Goal: Find specific page/section: Find specific page/section

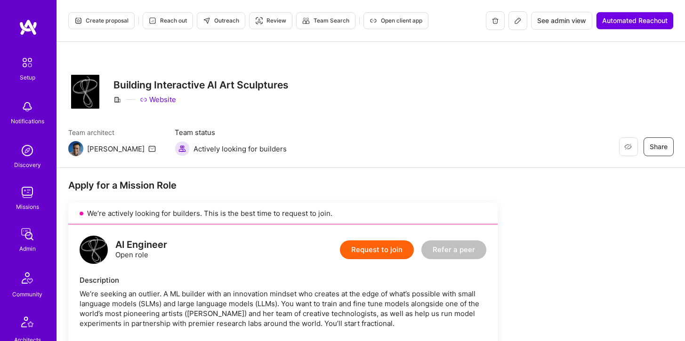
click at [26, 153] on img at bounding box center [27, 150] width 19 height 19
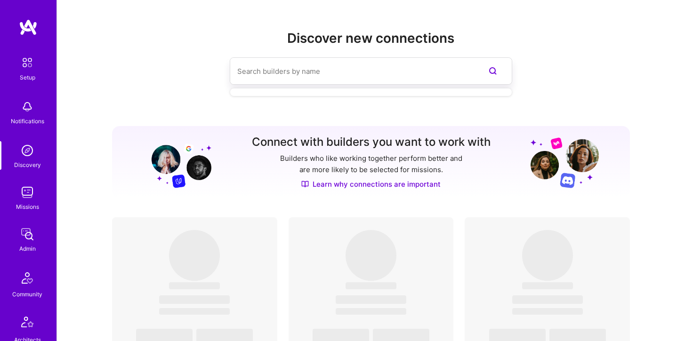
click at [251, 69] on input at bounding box center [352, 71] width 230 height 24
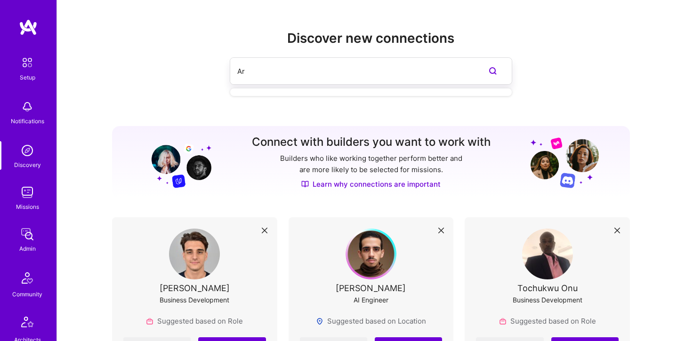
type input "A"
type input "[PERSON_NAME]"
click at [30, 234] on img at bounding box center [27, 234] width 19 height 19
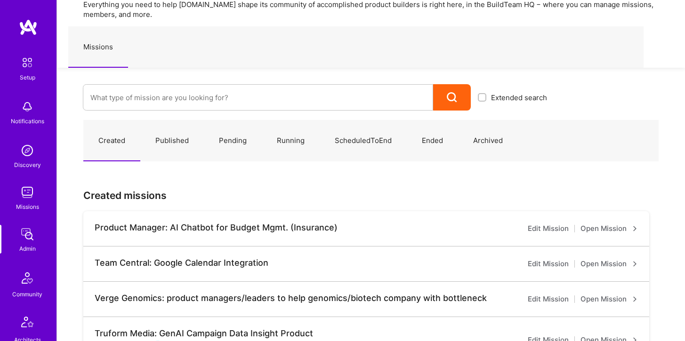
scroll to position [45, 0]
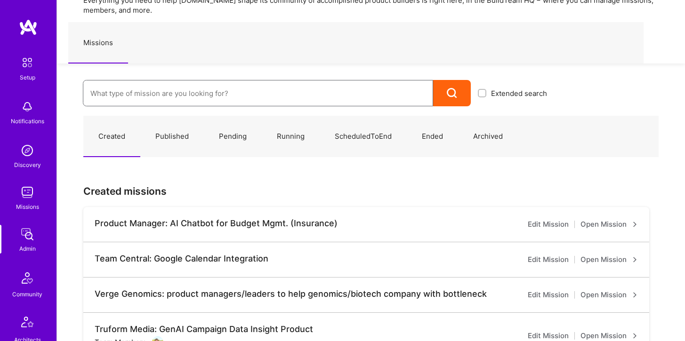
click at [154, 96] on input at bounding box center [257, 93] width 335 height 24
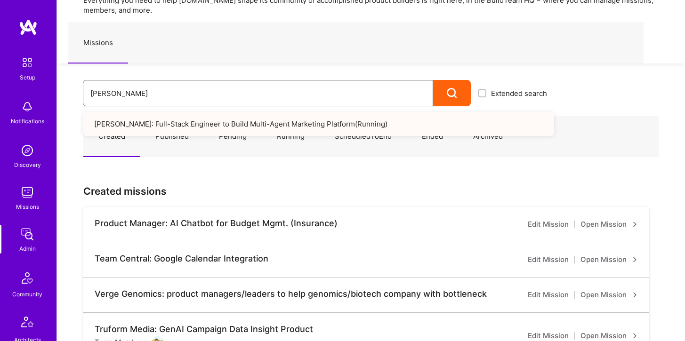
type input "[PERSON_NAME]"
click at [154, 127] on link "[PERSON_NAME]: Full-Stack Engineer to Build Multi-Agent Marketing Platform ( Ru…" at bounding box center [318, 124] width 471 height 24
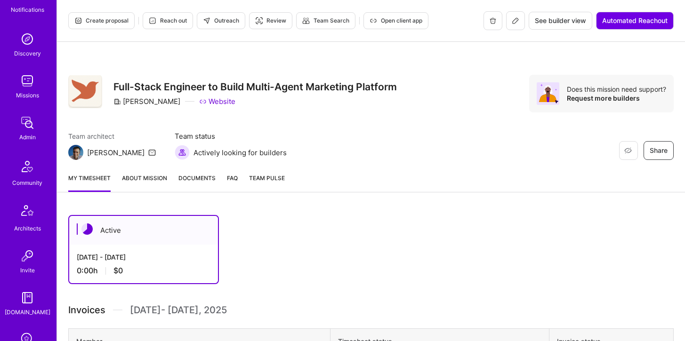
click at [517, 24] on icon at bounding box center [516, 21] width 8 height 8
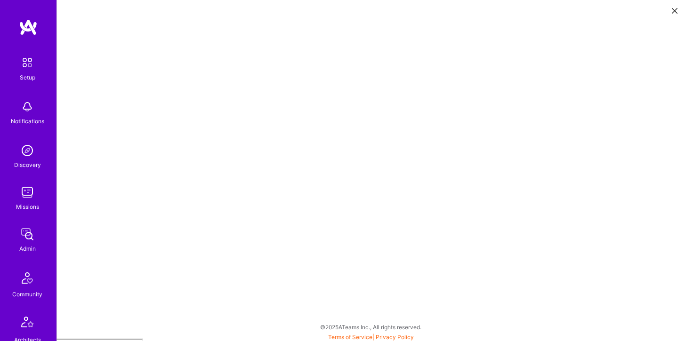
click at [26, 201] on img at bounding box center [27, 192] width 19 height 19
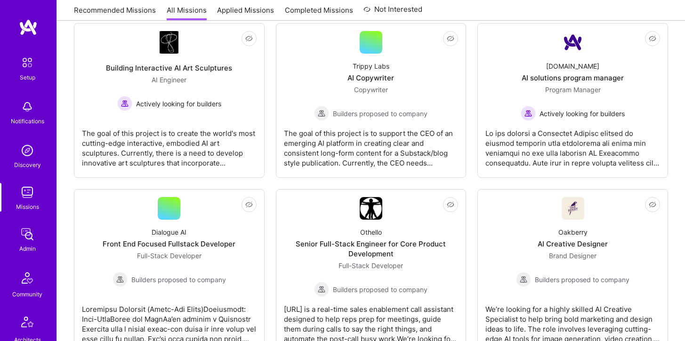
scroll to position [507, 0]
